Goal: Information Seeking & Learning: Find specific fact

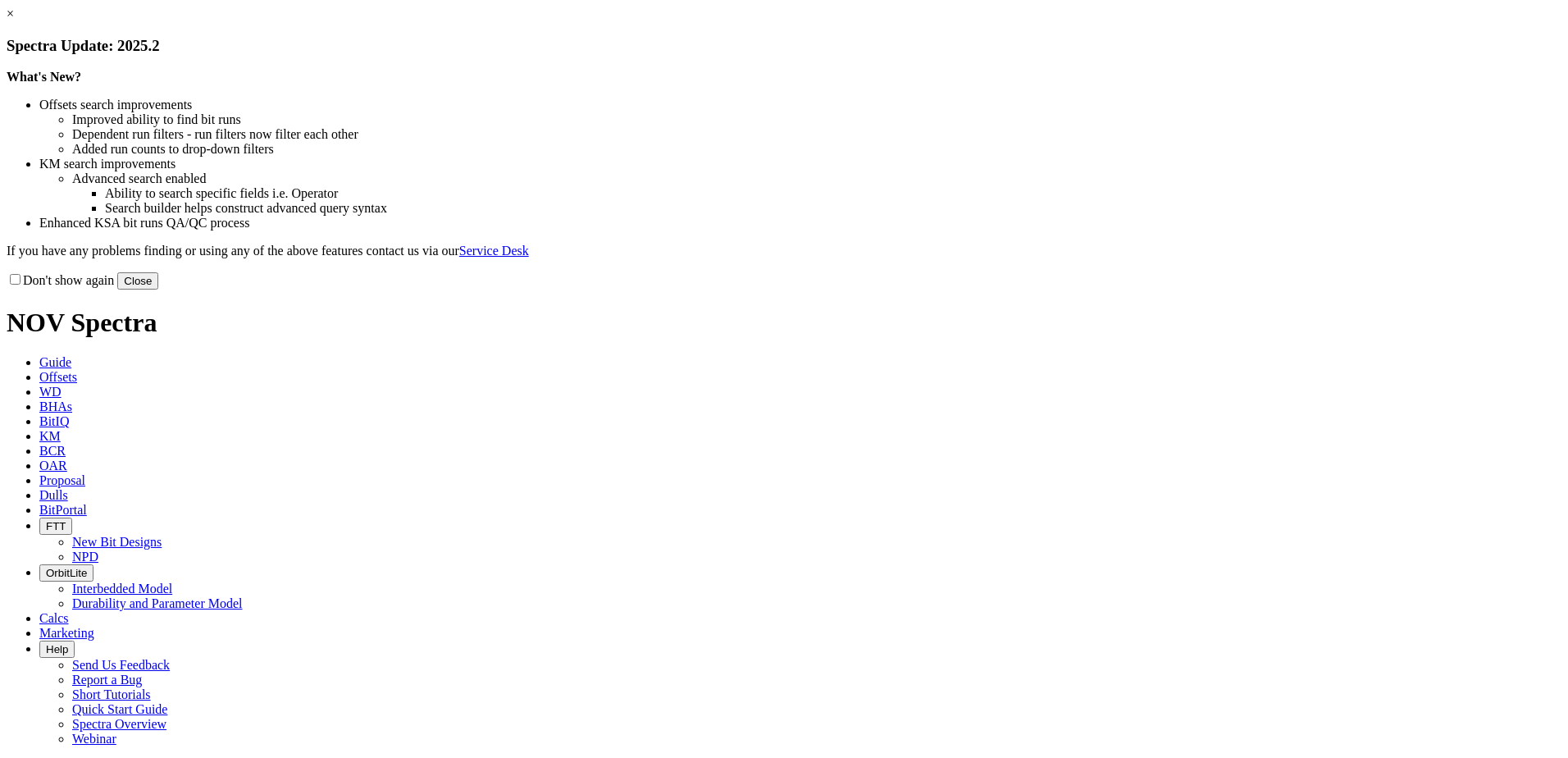
click at [14, 21] on link "×" at bounding box center [10, 13] width 7 height 14
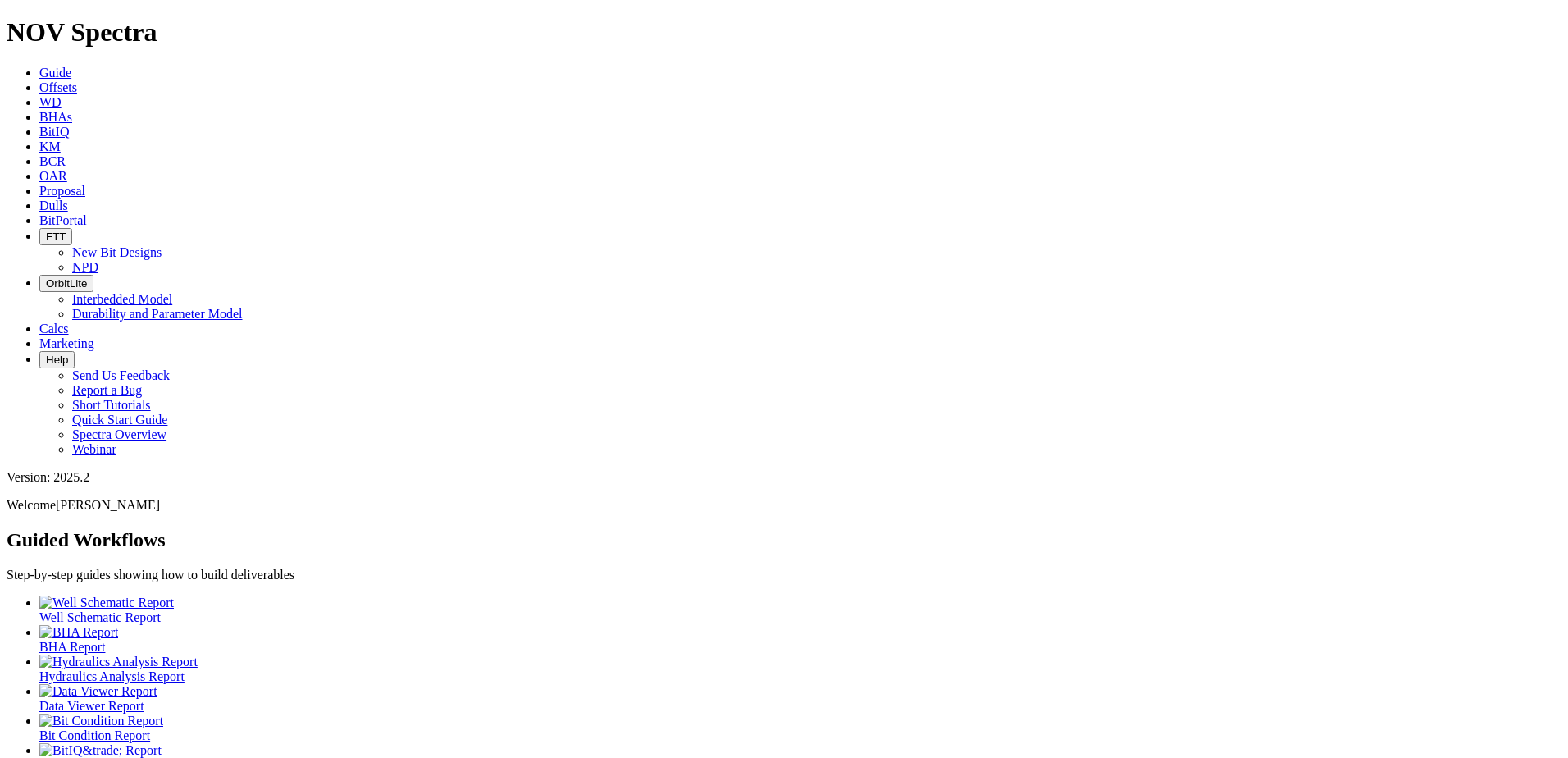
click at [61, 139] on span "KM" at bounding box center [50, 146] width 22 height 14
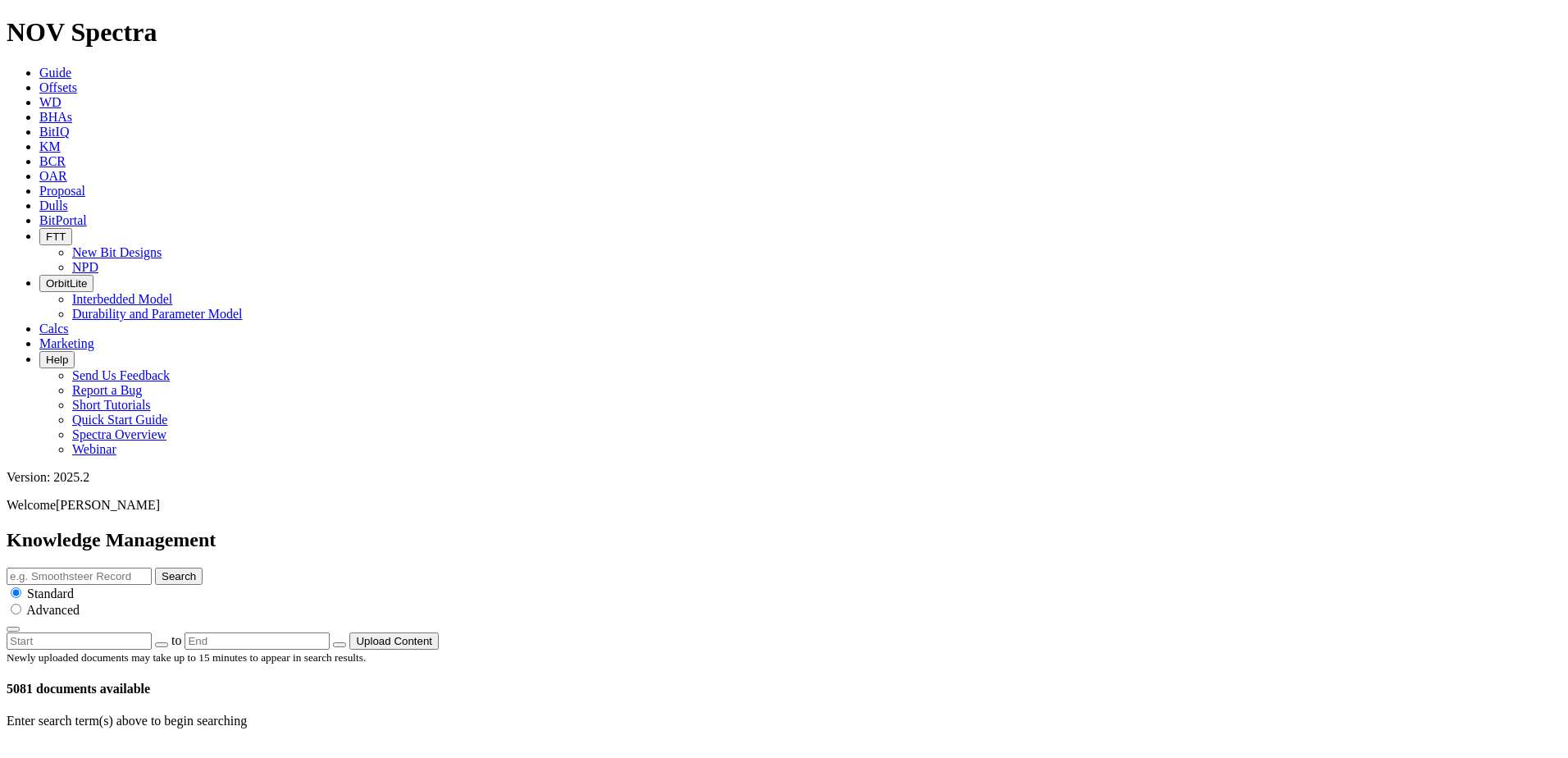
click at [152, 567] on input "text" at bounding box center [79, 576] width 145 height 17
type input "Hydraulics"
click at [155, 567] on button "Search" at bounding box center [179, 576] width 48 height 17
click at [152, 567] on input "Hydraulics" at bounding box center [79, 576] width 145 height 17
type input "Hydraulics software"
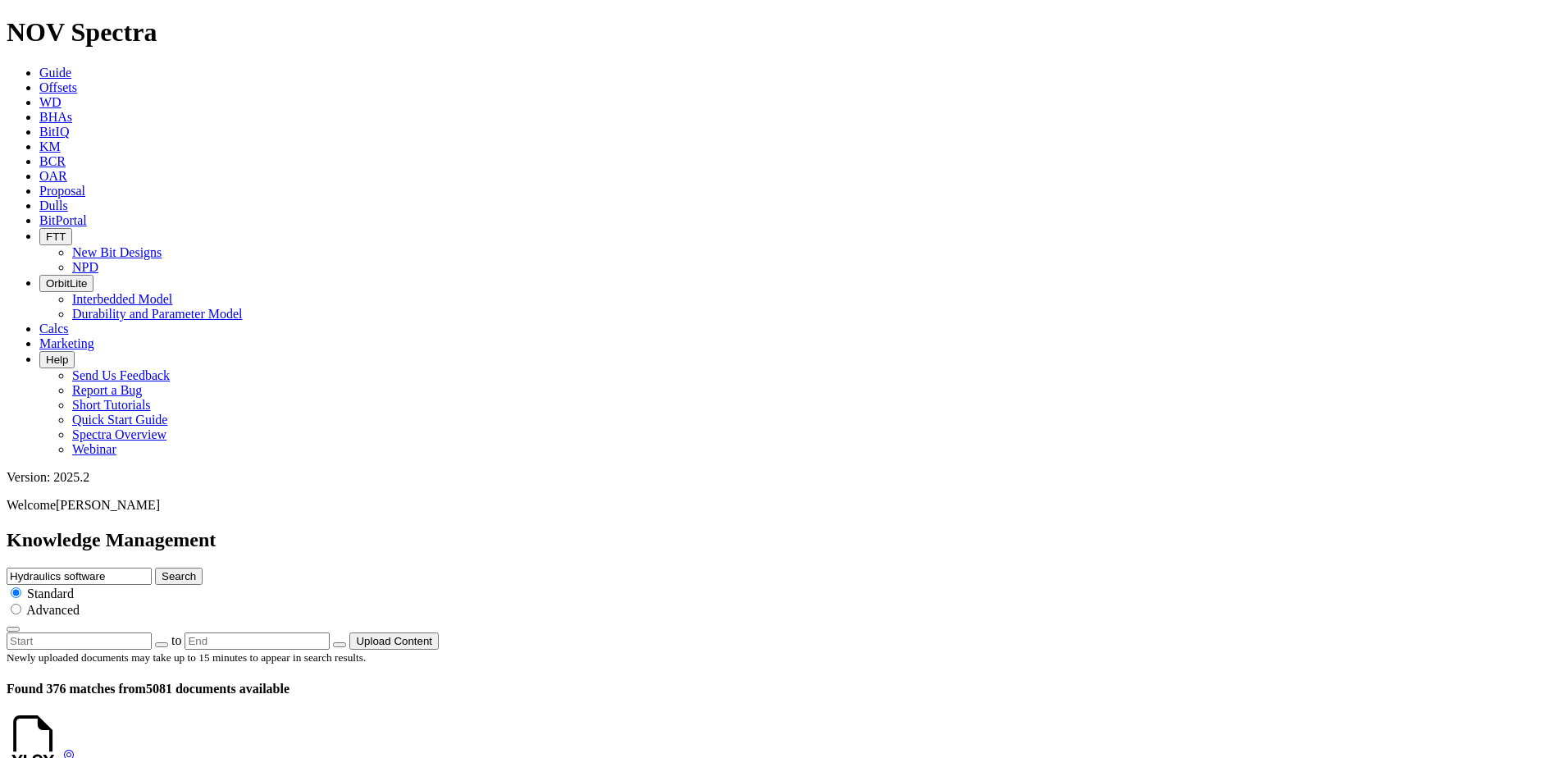
click at [155, 567] on button "Search" at bounding box center [179, 576] width 48 height 17
drag, startPoint x: 826, startPoint y: 86, endPoint x: 767, endPoint y: 94, distance: 59.5
click at [152, 567] on input "Hydraulics software" at bounding box center [79, 576] width 145 height 17
type input "Hydraulics technical"
click at [155, 567] on button "Search" at bounding box center [179, 576] width 48 height 17
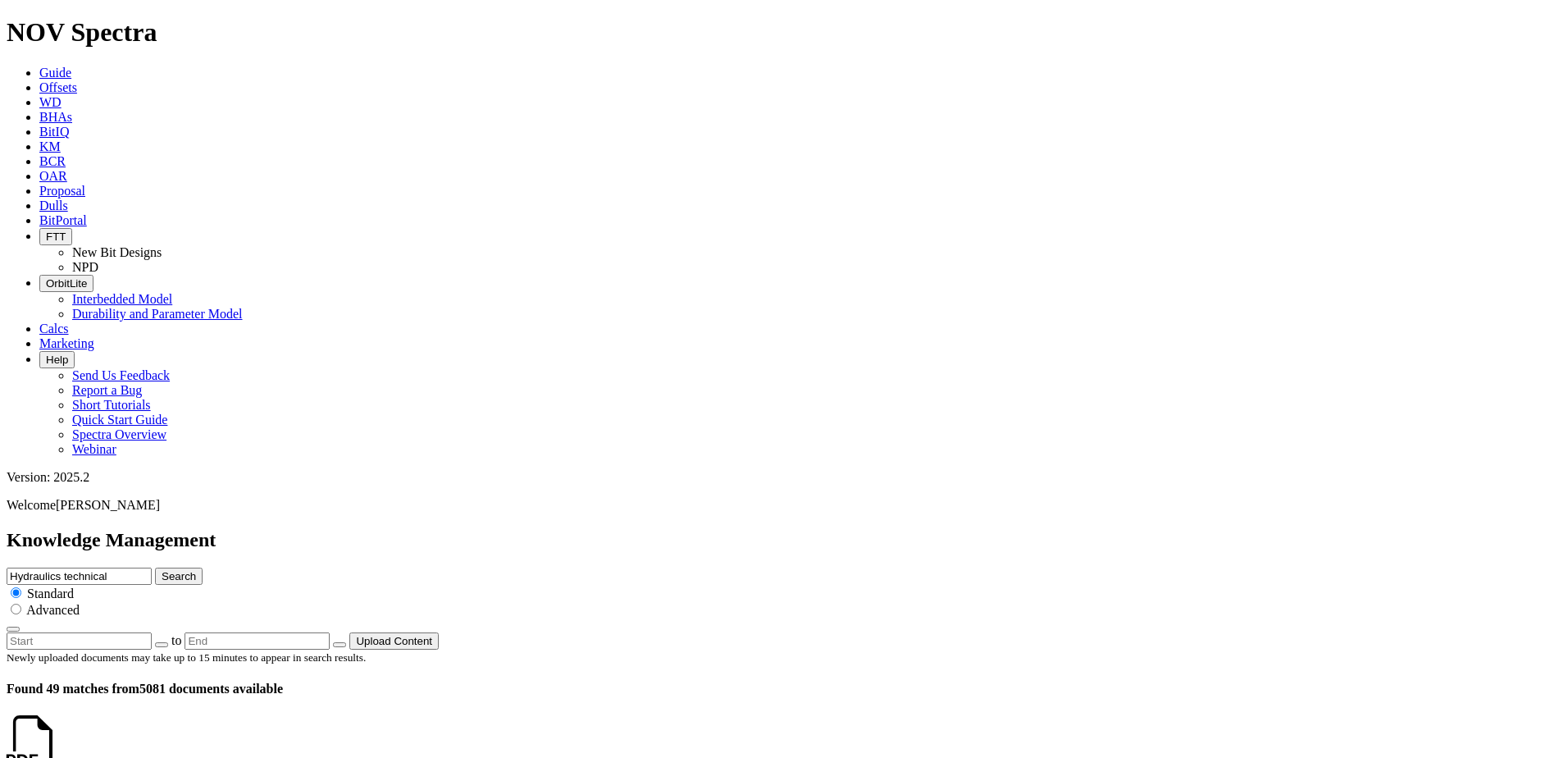
scroll to position [2417, 0]
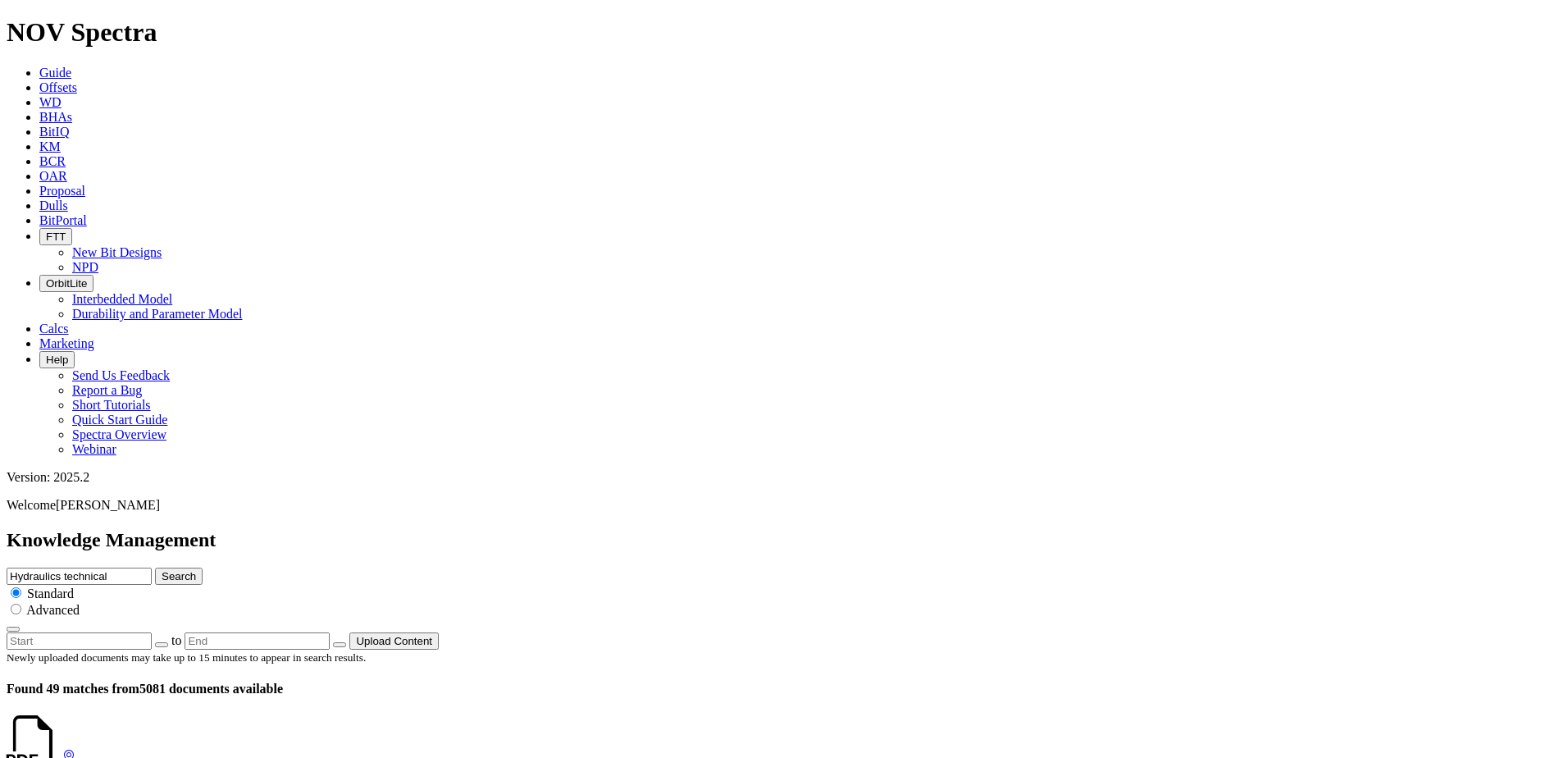
scroll to position [3240, 0]
click at [152, 567] on input "Hydraulics technical" at bounding box center [79, 576] width 145 height 17
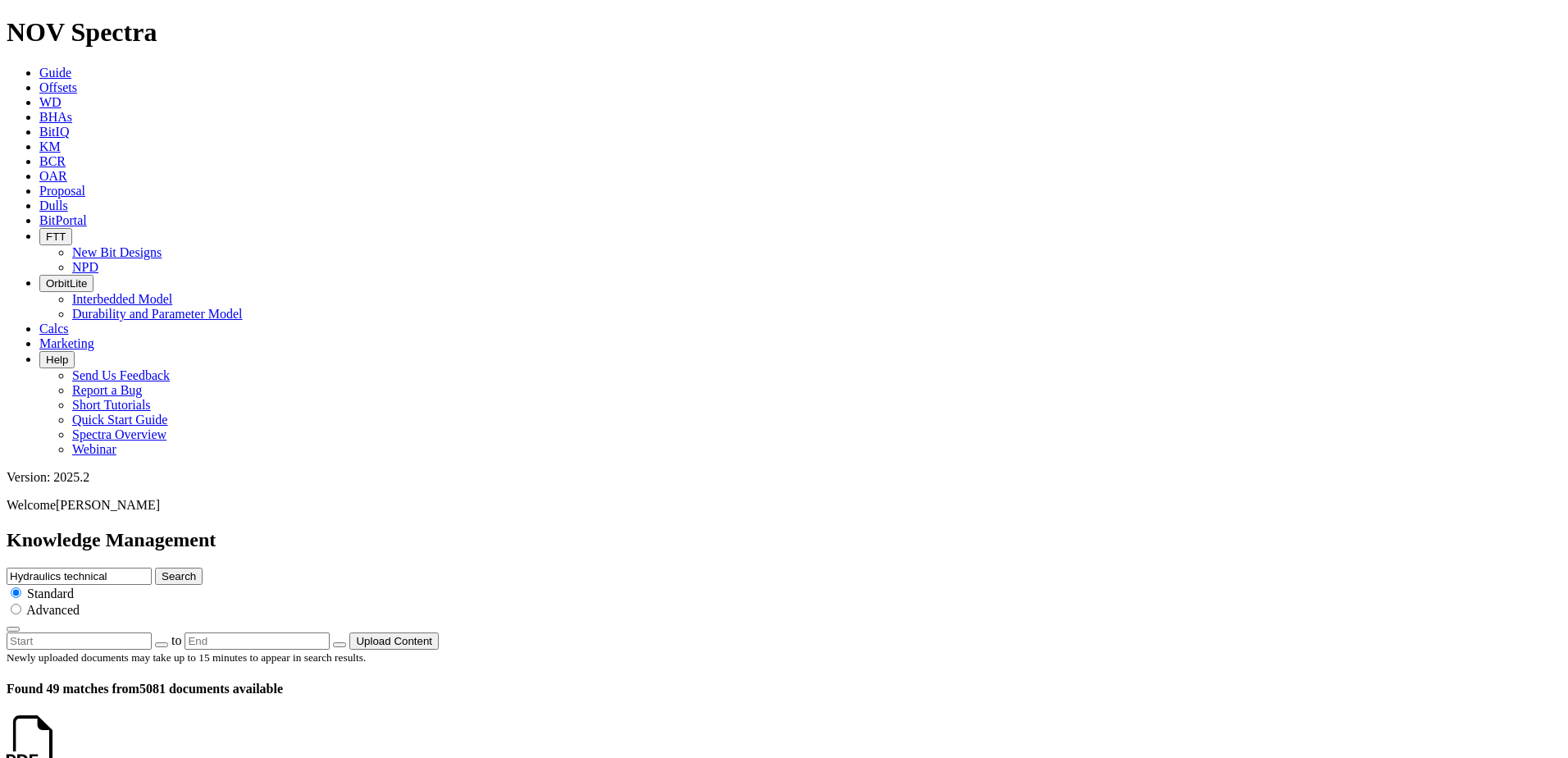
scroll to position [2716, 0]
type input "Hydraulics technical"
click at [152, 567] on input "Hydraulics technical" at bounding box center [79, 576] width 145 height 17
type input "Hydraulics technical summary"
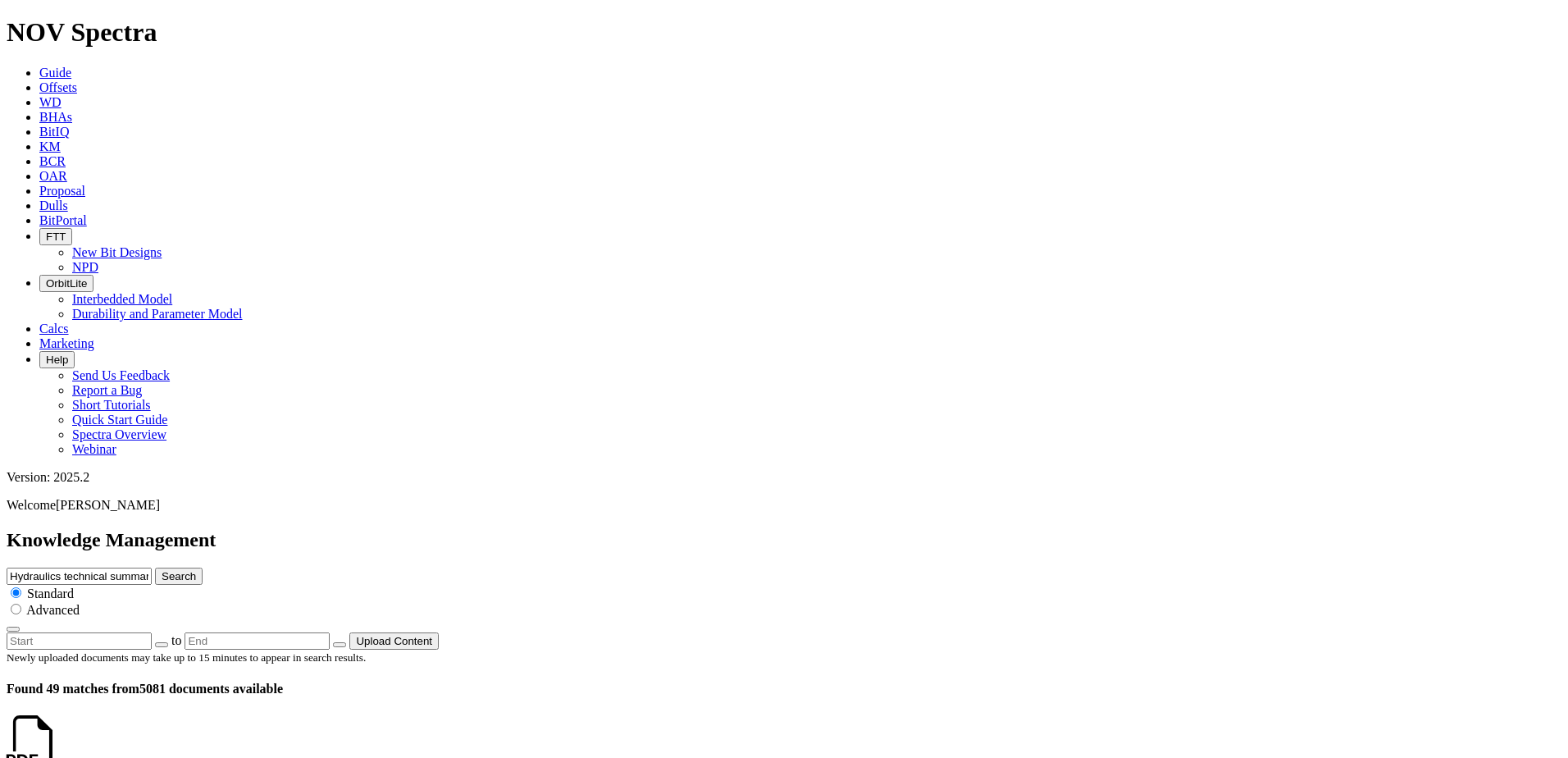
click at [155, 567] on button "Search" at bounding box center [179, 576] width 48 height 17
drag, startPoint x: 760, startPoint y: 89, endPoint x: 663, endPoint y: 78, distance: 97.6
click at [663, 529] on div "Knowledge Management Hydraulics technical summary Search Standard Advanced to U…" at bounding box center [784, 589] width 1555 height 121
type input "cfd technical summary"
click at [155, 567] on button "Search" at bounding box center [179, 576] width 48 height 17
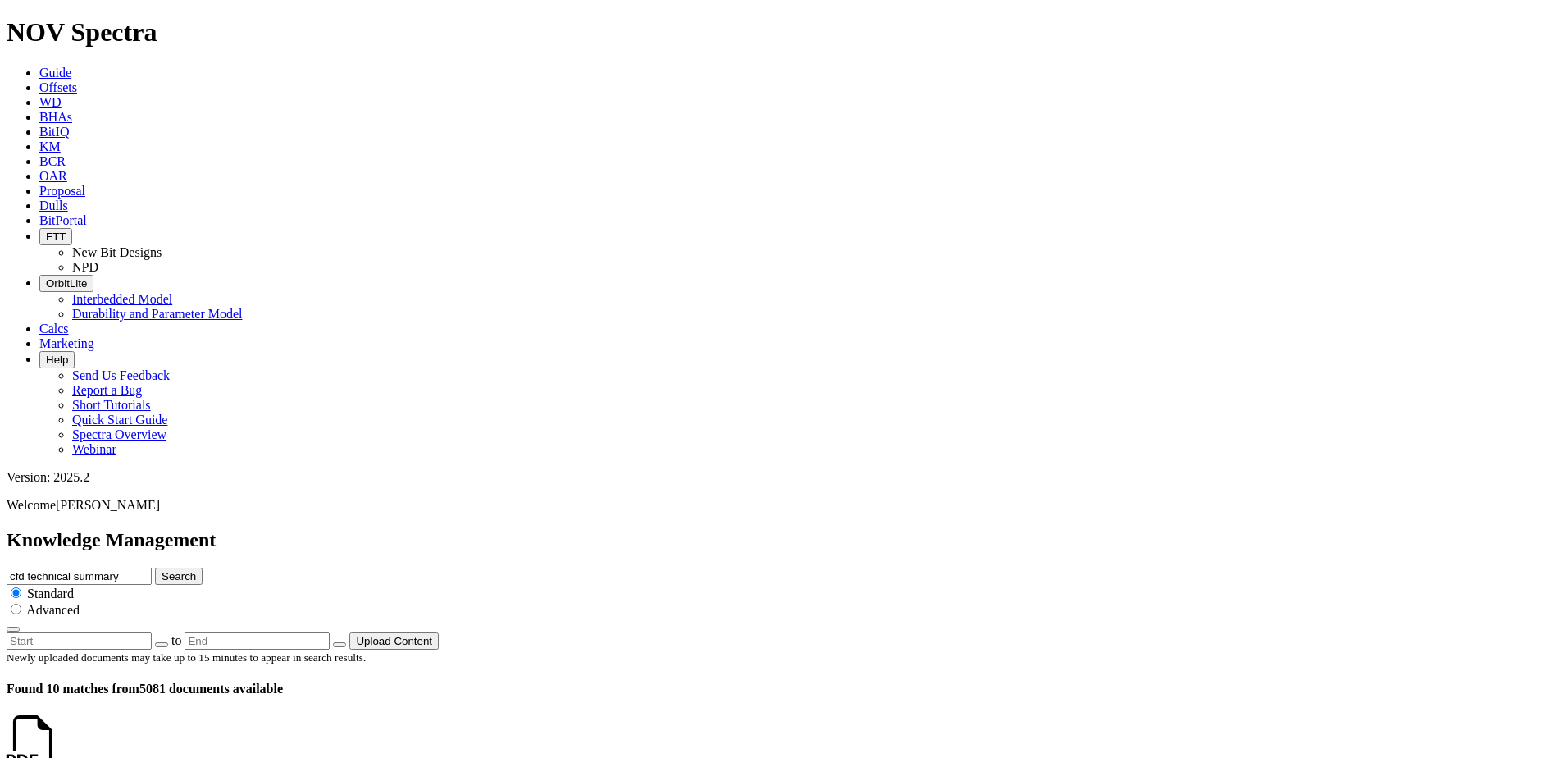
scroll to position [297, 0]
